Goal: Complete application form: Complete application form

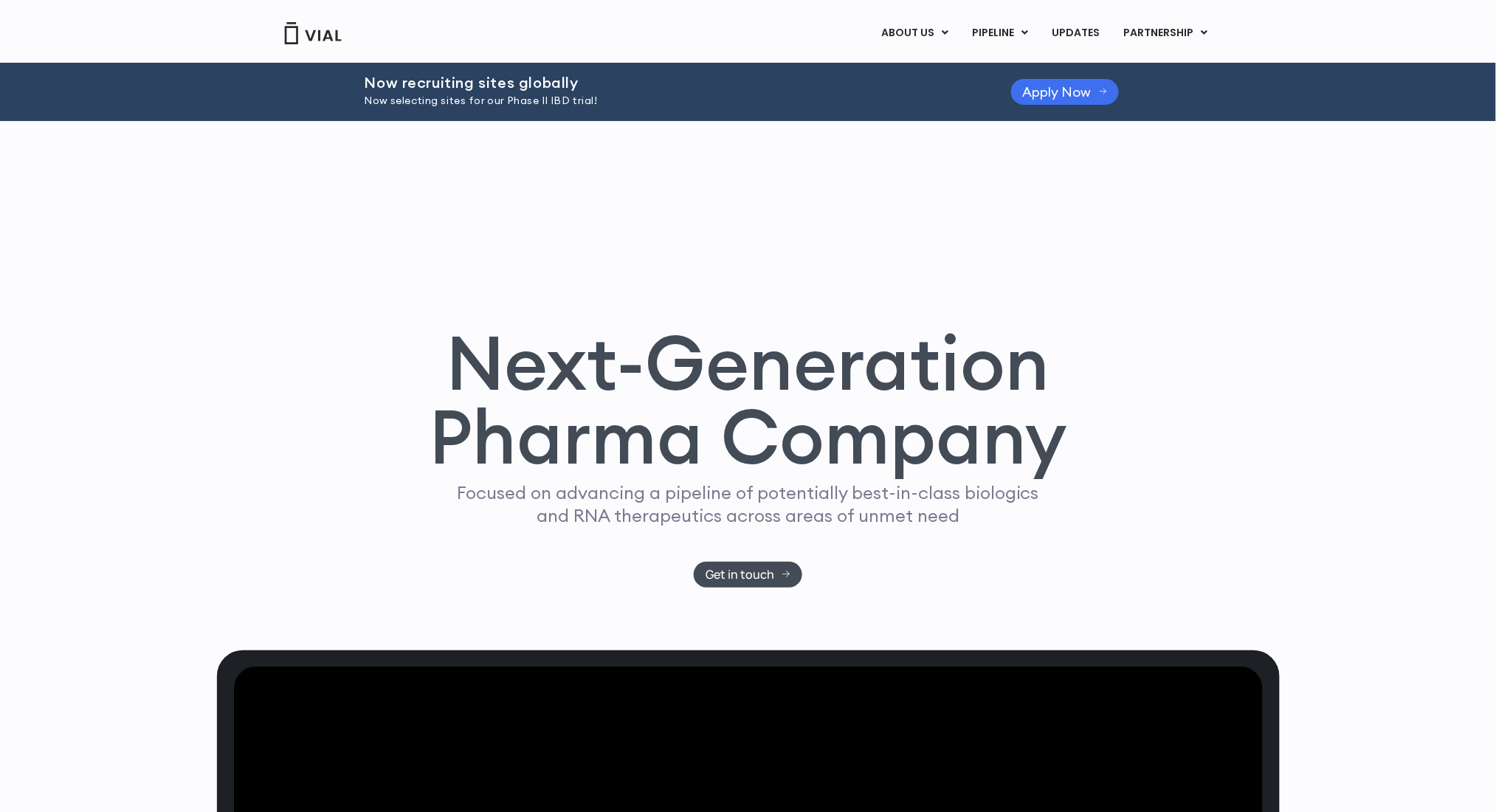
click at [1056, 86] on span "Apply Now" at bounding box center [1057, 91] width 69 height 11
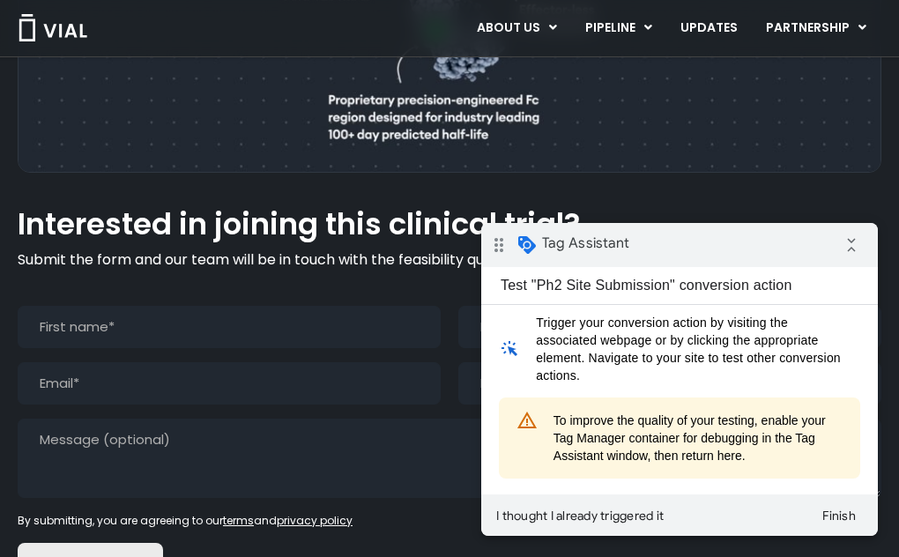
scroll to position [1468, 0]
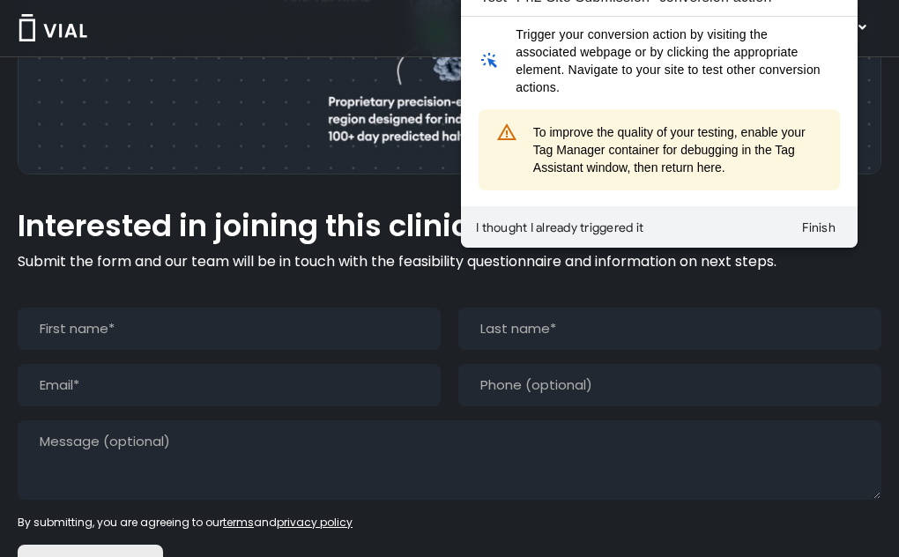
click at [184, 350] on input "First" at bounding box center [229, 329] width 423 height 42
type input "Test"
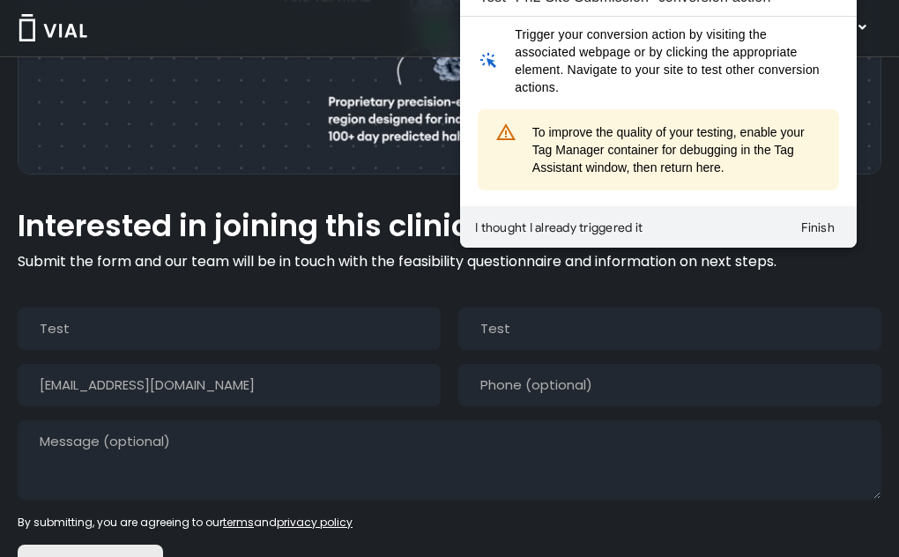
type input "[EMAIL_ADDRESS][DOMAIN_NAME]"
type input "(___) ___-____"
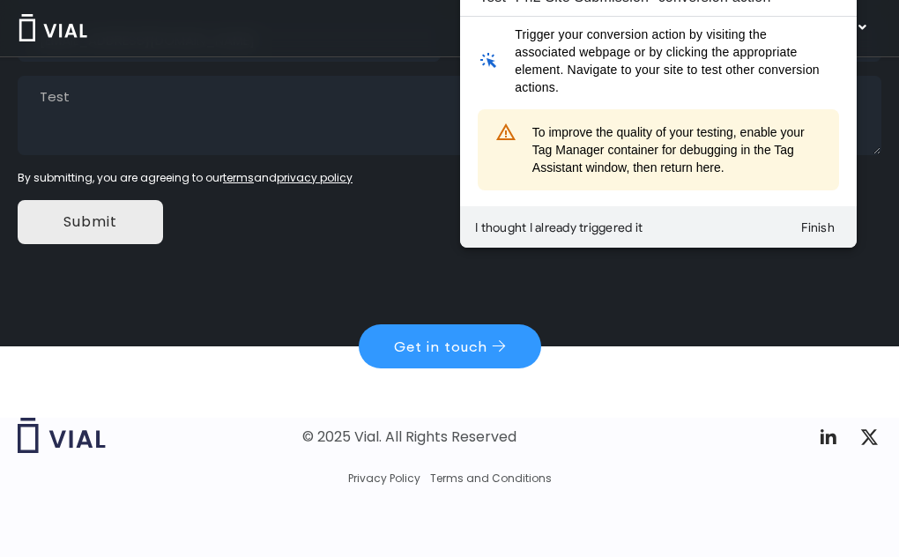
scroll to position [1860, 0]
type textarea "Test"
click at [163, 237] on input "Submit" at bounding box center [90, 222] width 145 height 44
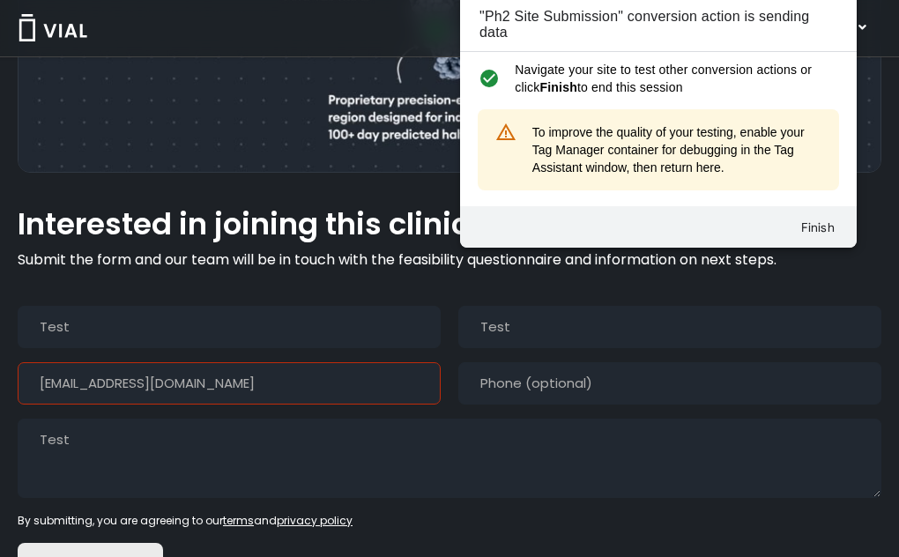
scroll to position [1468, 0]
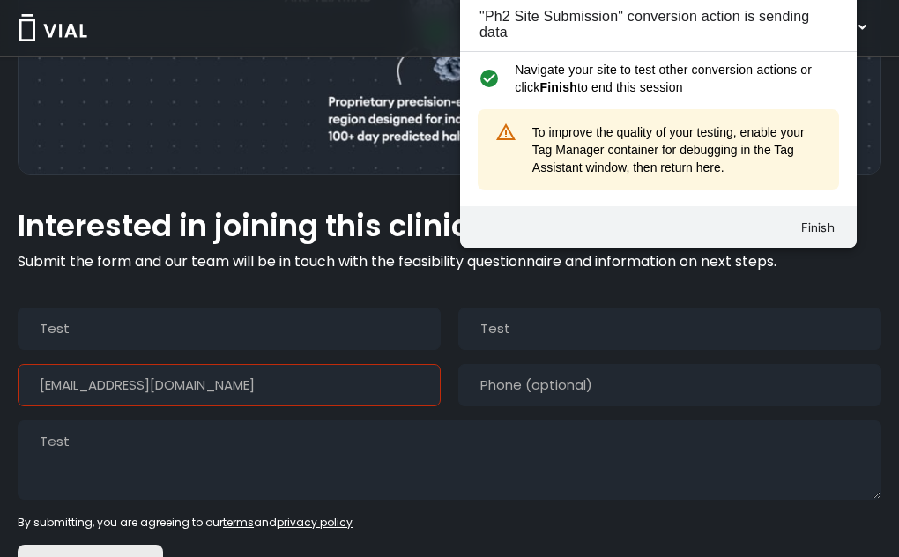
click at [297, 406] on input "[EMAIL_ADDRESS][DOMAIN_NAME]" at bounding box center [229, 385] width 423 height 42
type input "[PERSON_NAME][EMAIL_ADDRESS][DOMAIN_NAME]"
click at [136, 241] on div "Interested in joining this clinical trial? Submit the form and our team will be…" at bounding box center [450, 450] width 864 height 481
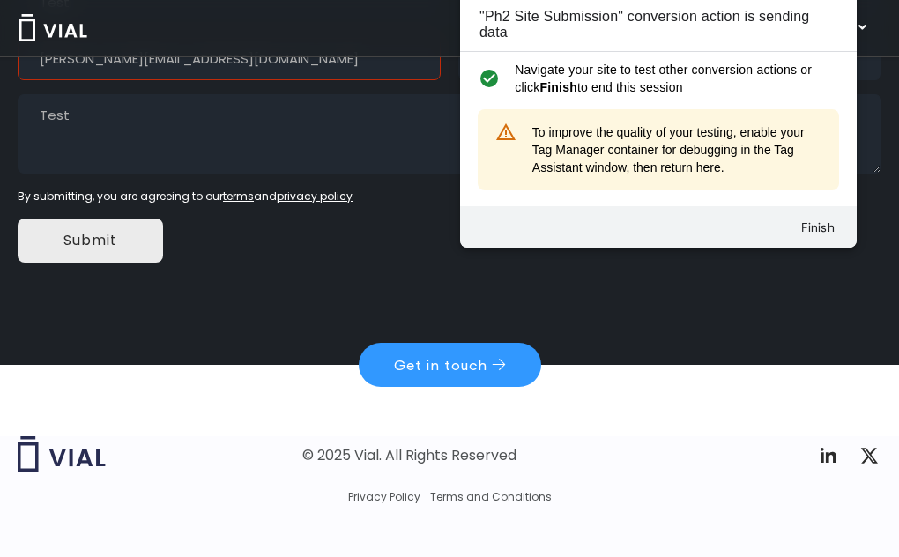
scroll to position [1860, 0]
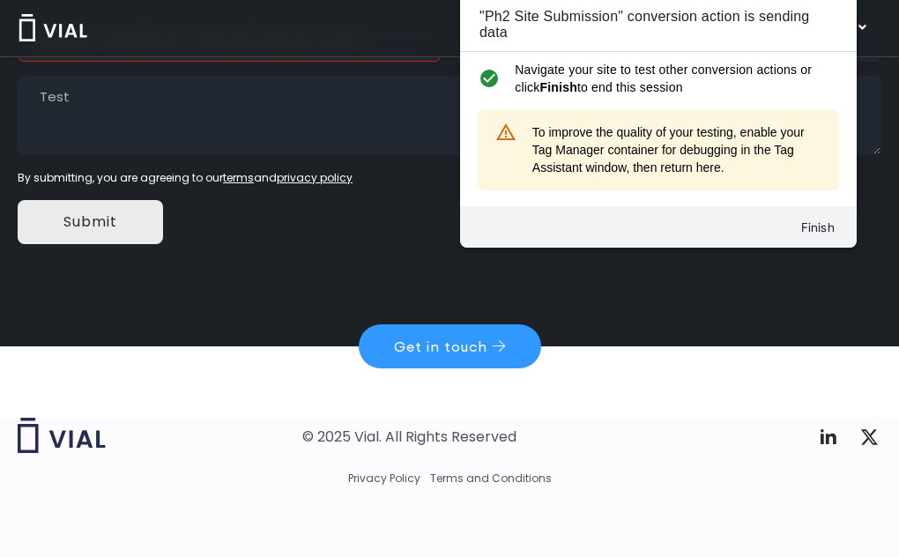
click at [163, 233] on input "Submit" at bounding box center [90, 222] width 145 height 44
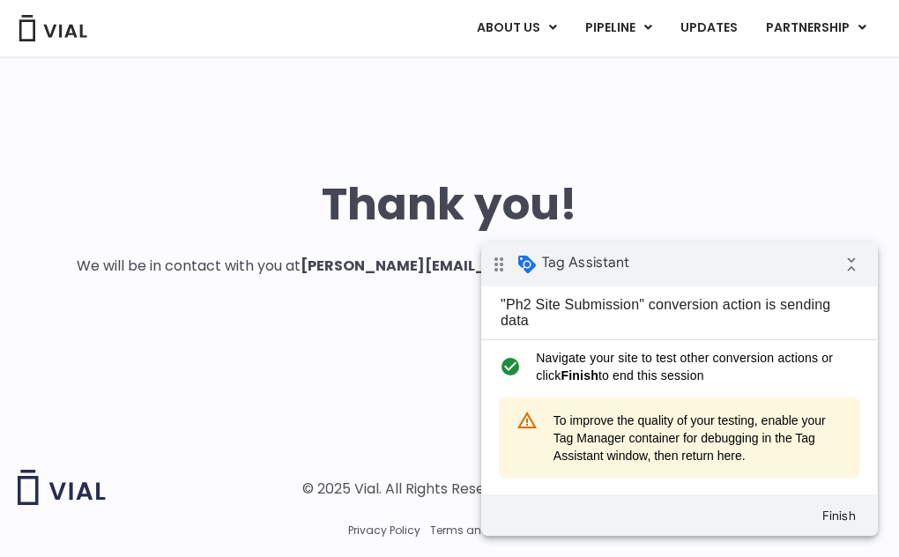
scroll to position [171, 0]
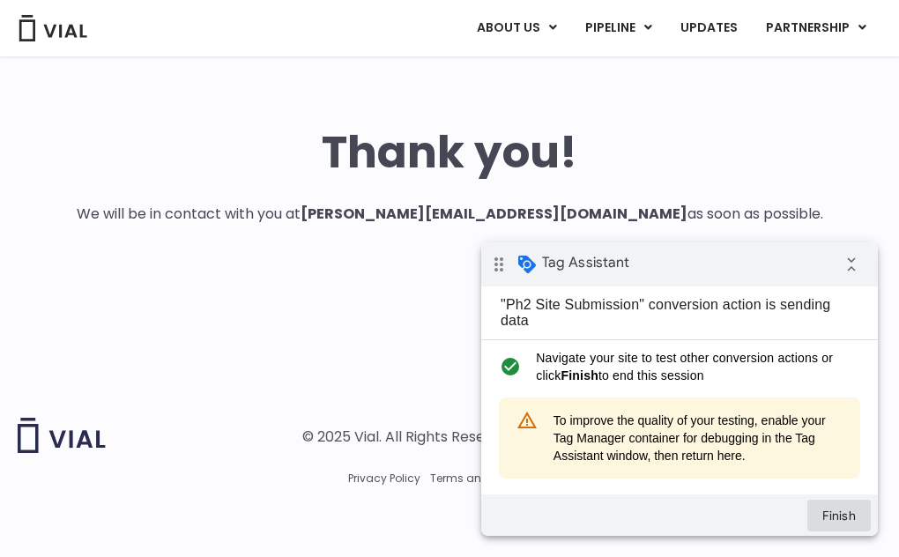
click at [832, 509] on button "Finish" at bounding box center [838, 516] width 63 height 32
